Goal: Information Seeking & Learning: Learn about a topic

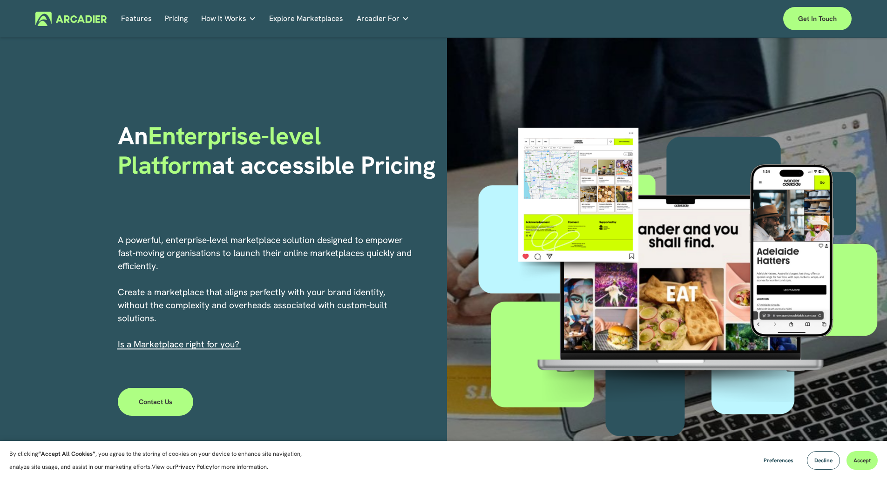
click at [178, 15] on link "Pricing" at bounding box center [176, 19] width 23 height 14
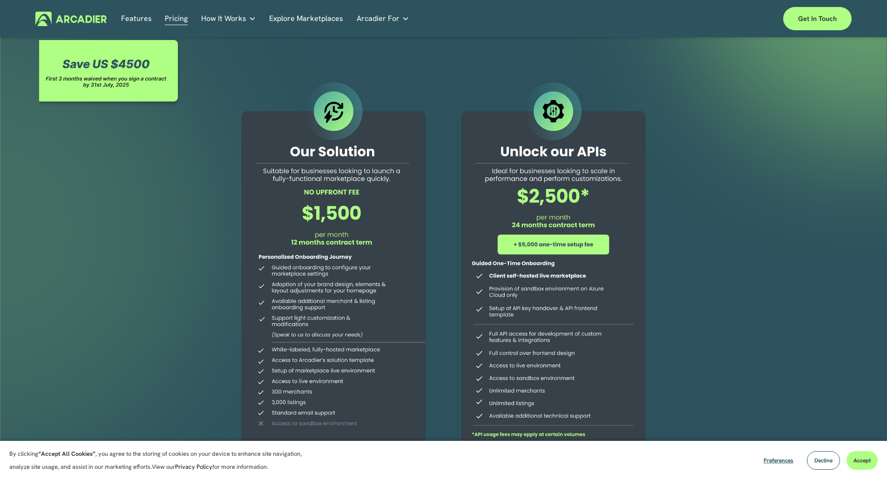
click at [0, 0] on div "Why Arcadier Intuitive marketplaces tailored to your business needs." at bounding box center [0, 0] width 0 height 0
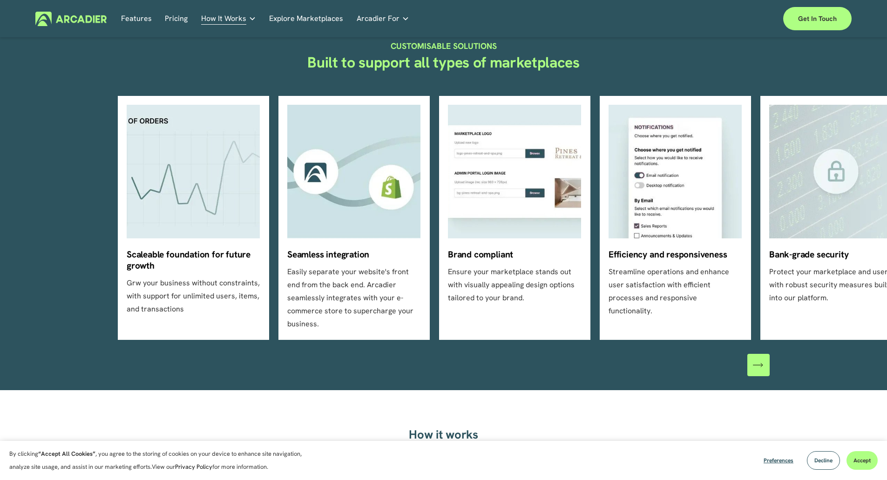
scroll to position [326, 0]
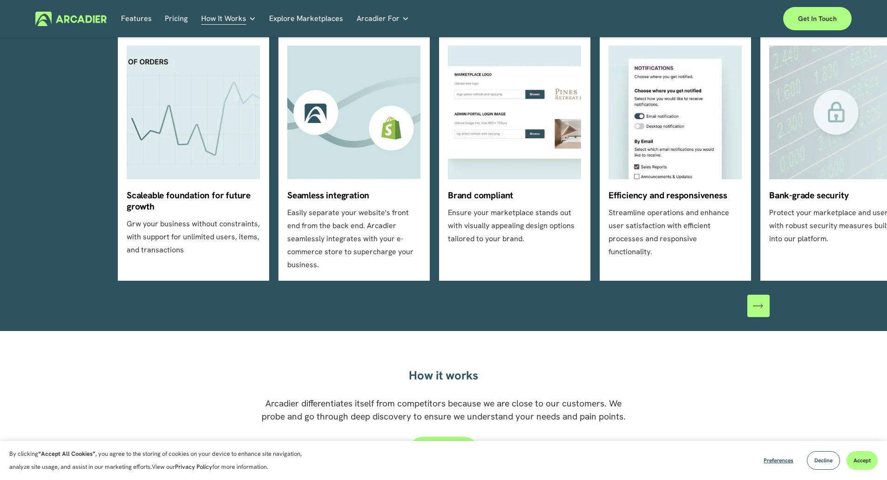
click at [754, 302] on div "\a \a \a Next\a \a" at bounding box center [759, 306] width 22 height 22
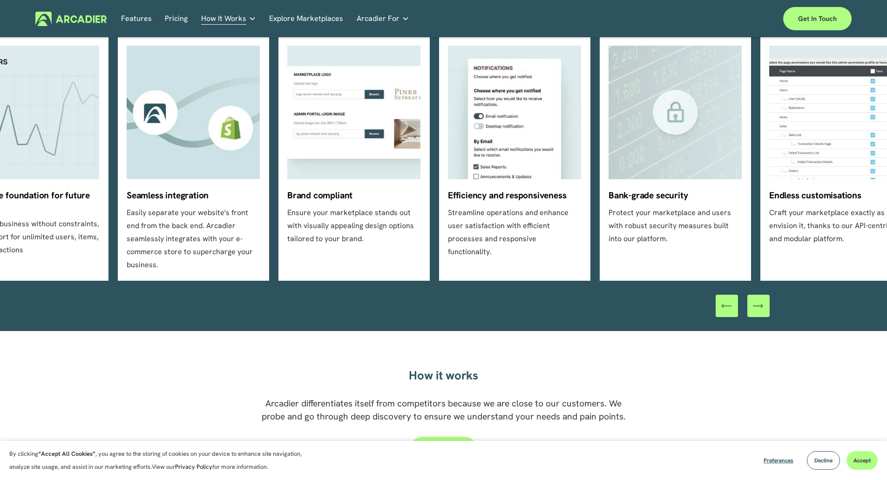
click at [754, 301] on div "\a \a \a Next\a \a" at bounding box center [759, 306] width 22 height 22
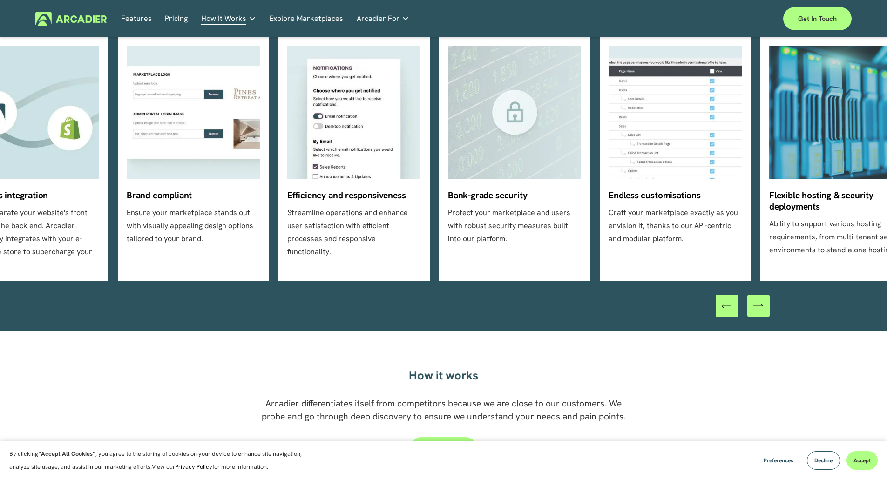
click at [763, 301] on icon "\a \a \a Next\a \a" at bounding box center [758, 306] width 10 height 10
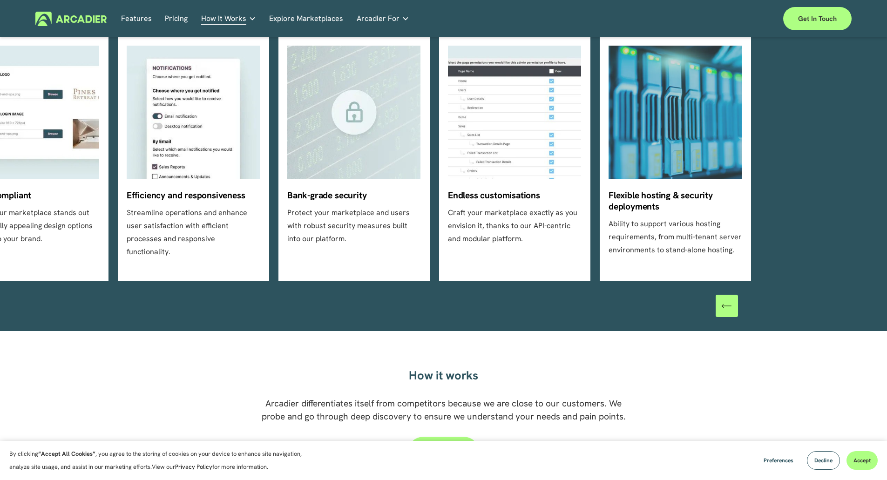
click at [763, 297] on div at bounding box center [743, 306] width 54 height 22
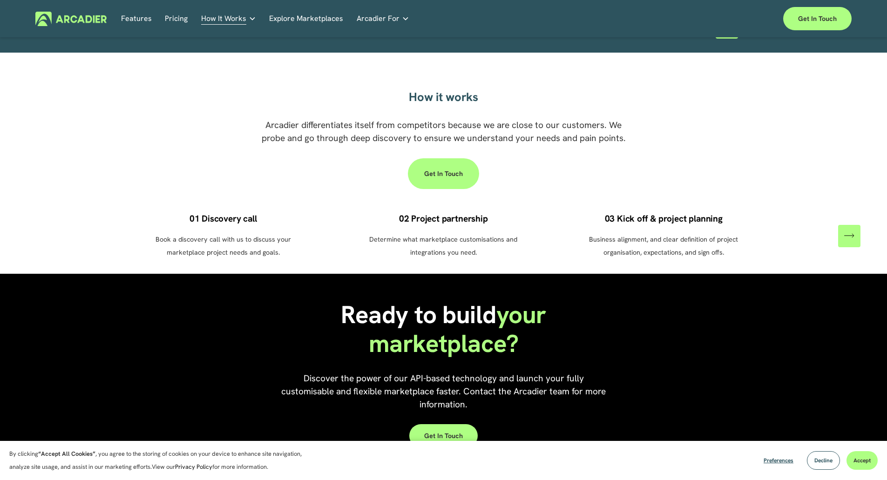
scroll to position [606, 0]
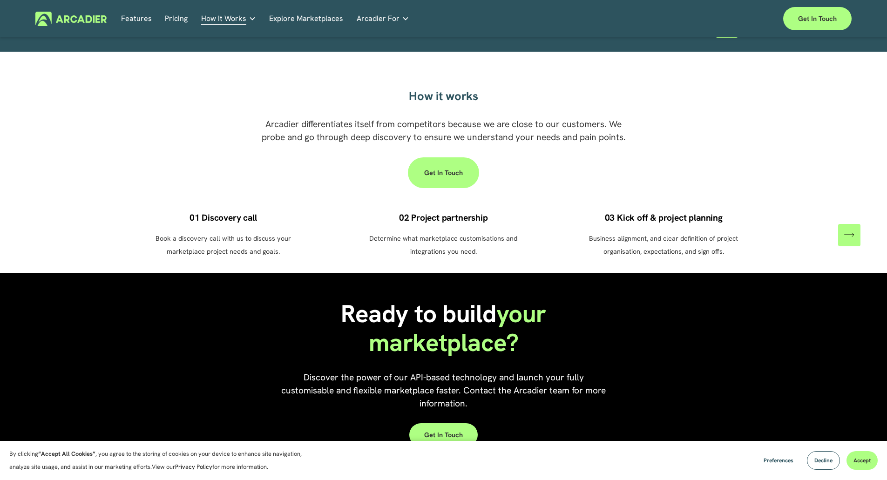
click at [850, 231] on div "\a \a \a Next\a \a" at bounding box center [850, 235] width 22 height 22
click at [850, 231] on div "01 Discovery call Book a discovery call with us to discuss your marketplace pro…" at bounding box center [443, 235] width 887 height 46
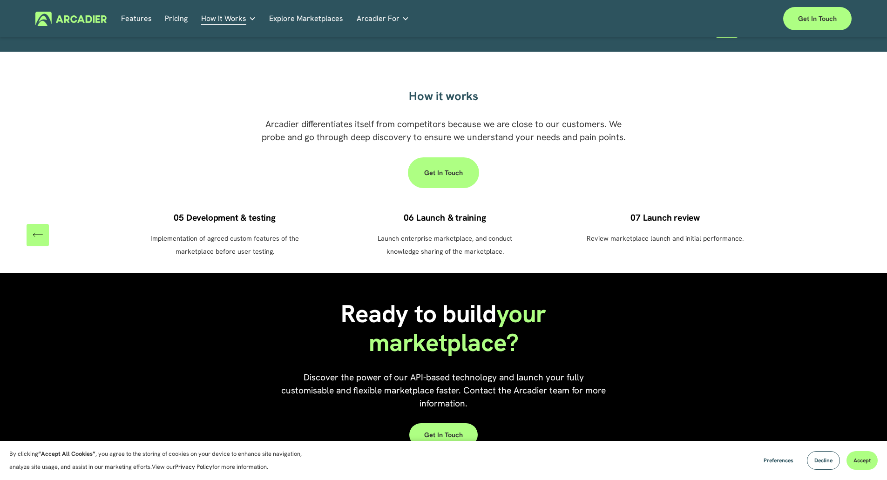
click at [850, 231] on div "01 Discovery call Book a discovery call with us to discuss your marketplace pro…" at bounding box center [443, 235] width 887 height 46
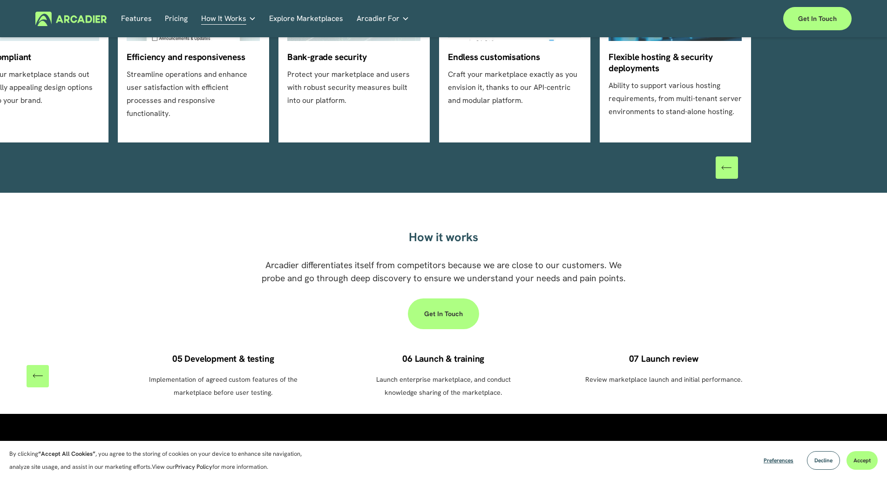
scroll to position [185, 0]
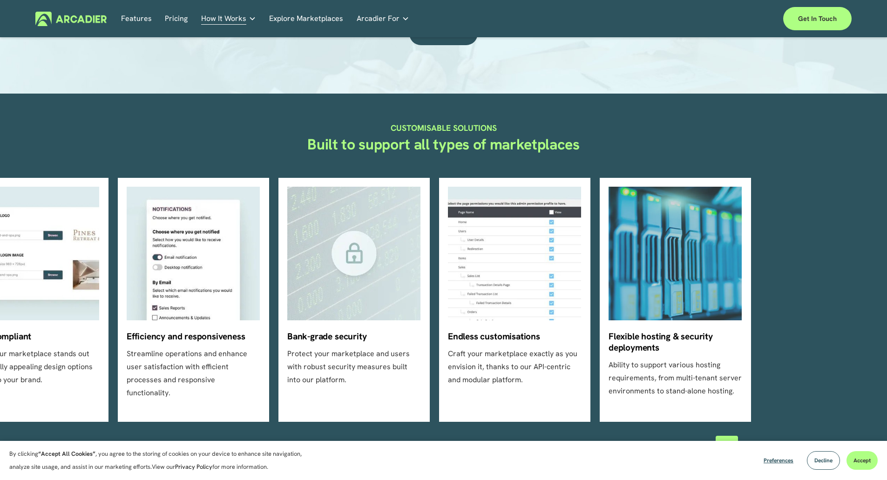
click at [0, 0] on link "Retail Marketplaces Whatever you are offering to your customer, we bring it all…" at bounding box center [0, 0] width 0 height 0
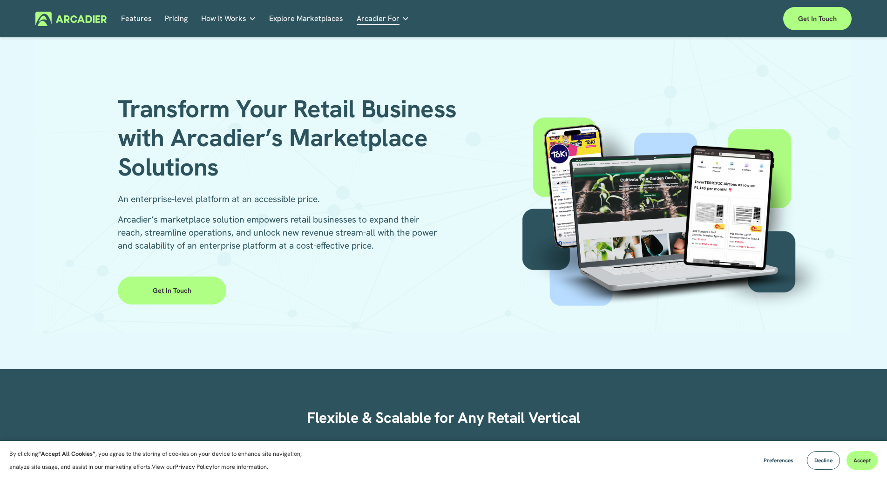
click at [145, 18] on link "Features" at bounding box center [136, 19] width 31 height 14
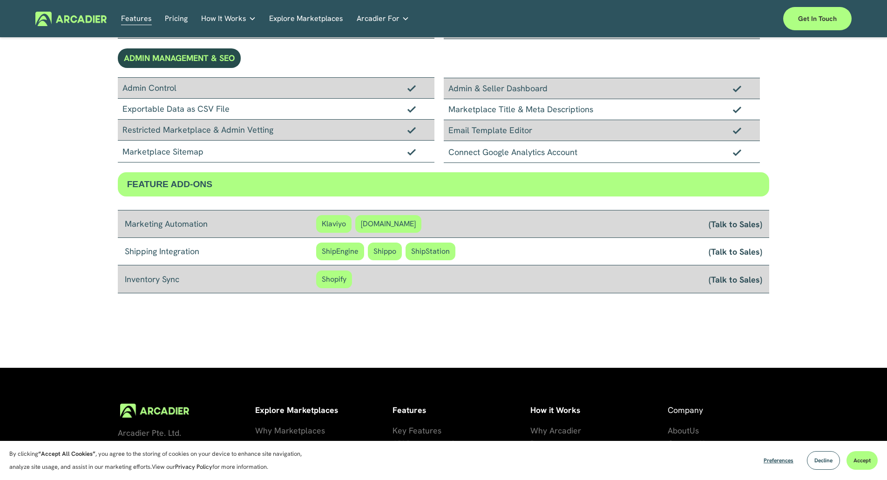
scroll to position [699, 0]
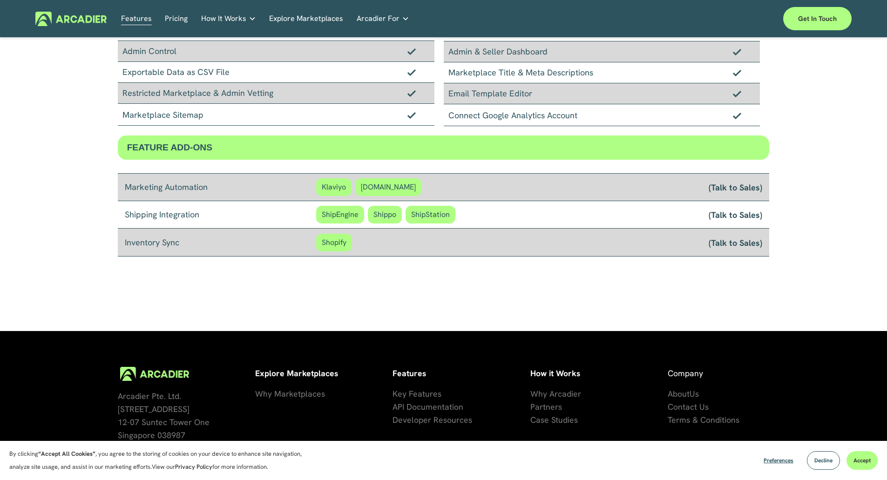
click at [336, 247] on span "Shopify" at bounding box center [334, 243] width 36 height 18
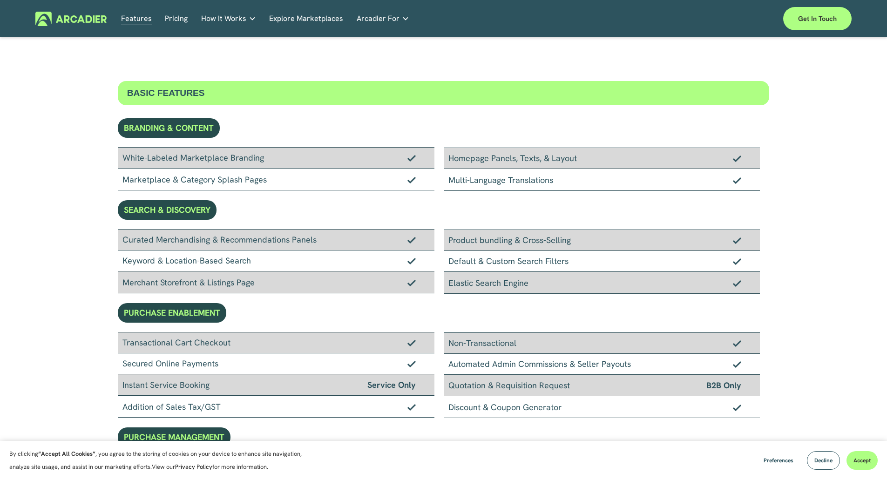
scroll to position [0, 0]
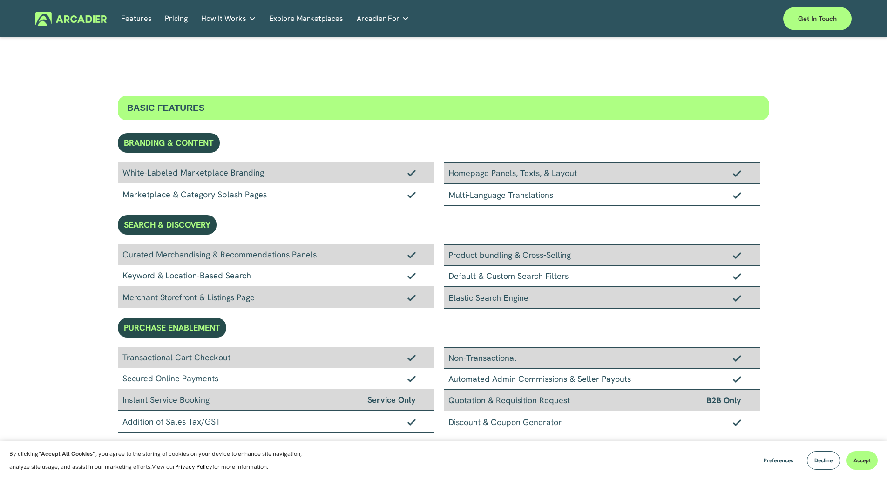
click at [312, 17] on link "Explore Marketplaces" at bounding box center [306, 19] width 74 height 14
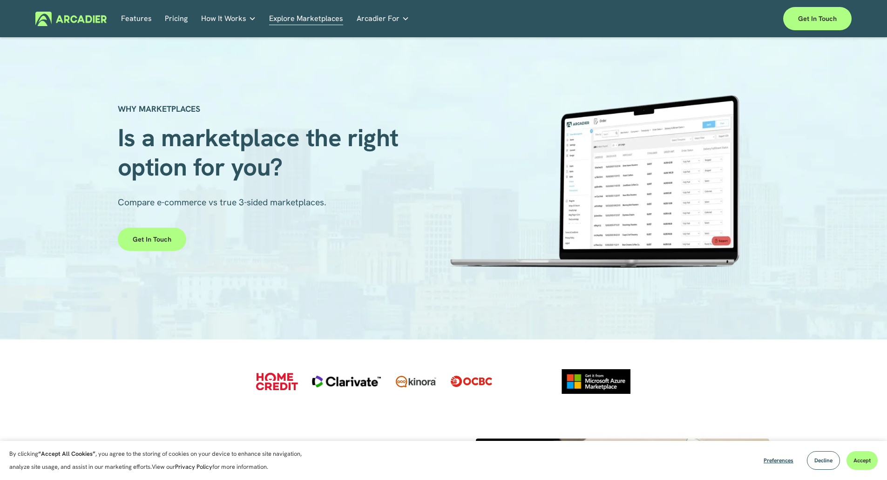
click at [177, 23] on link "Pricing" at bounding box center [176, 19] width 23 height 14
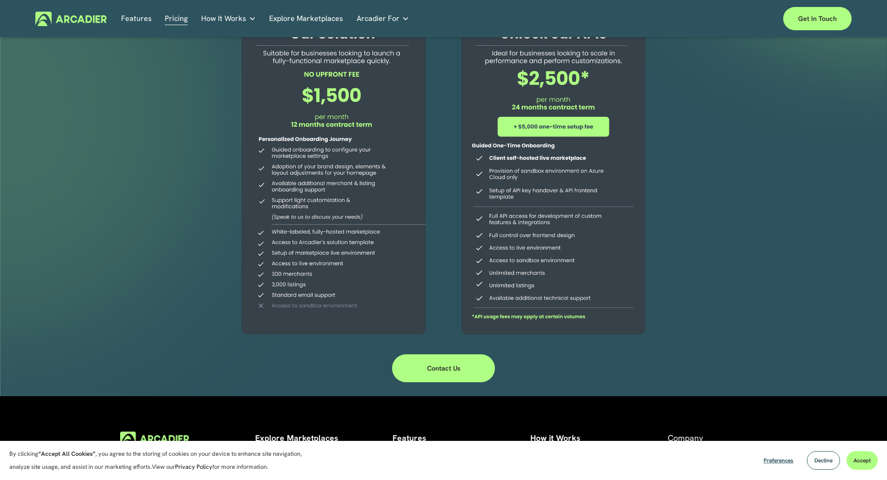
scroll to position [140, 0]
